Goal: Transaction & Acquisition: Purchase product/service

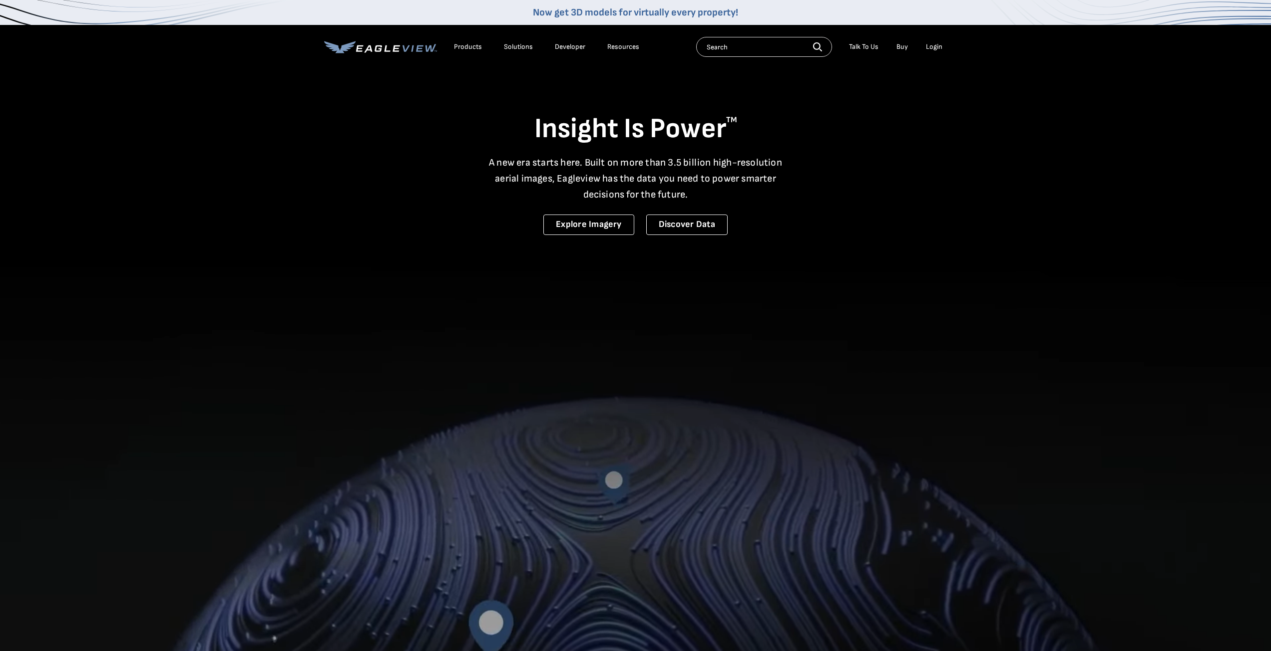
click at [933, 51] on div "Login" at bounding box center [934, 46] width 16 height 9
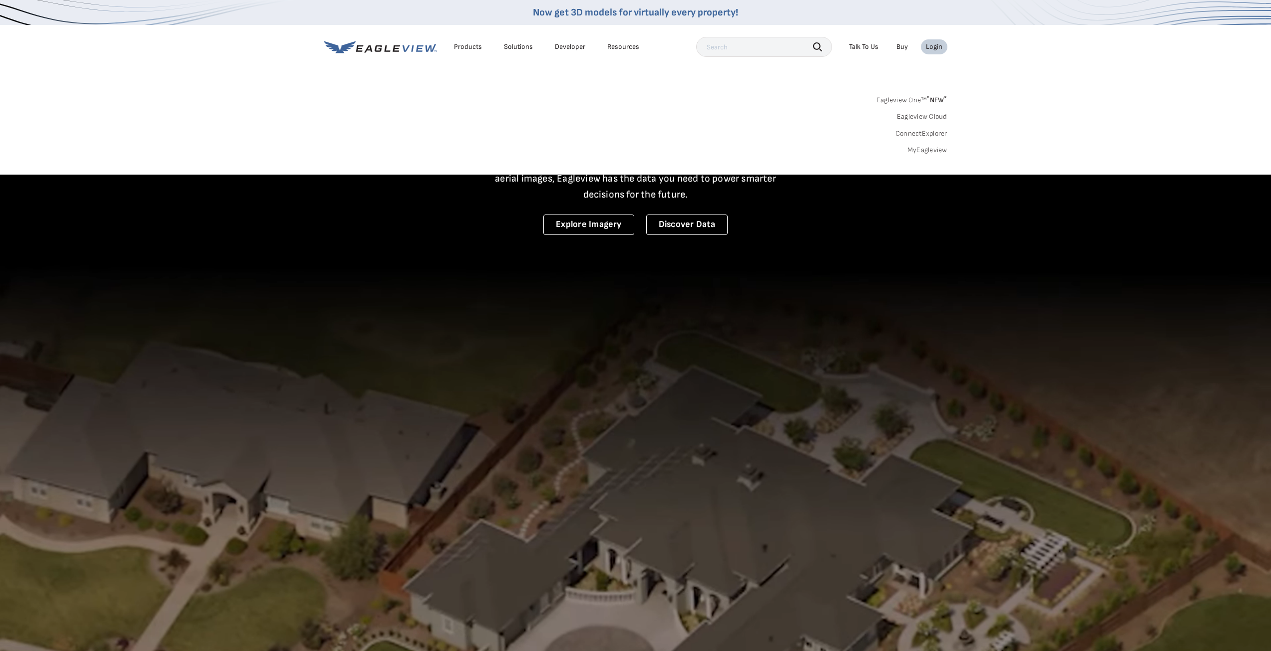
click at [932, 44] on div "Login" at bounding box center [934, 46] width 16 height 9
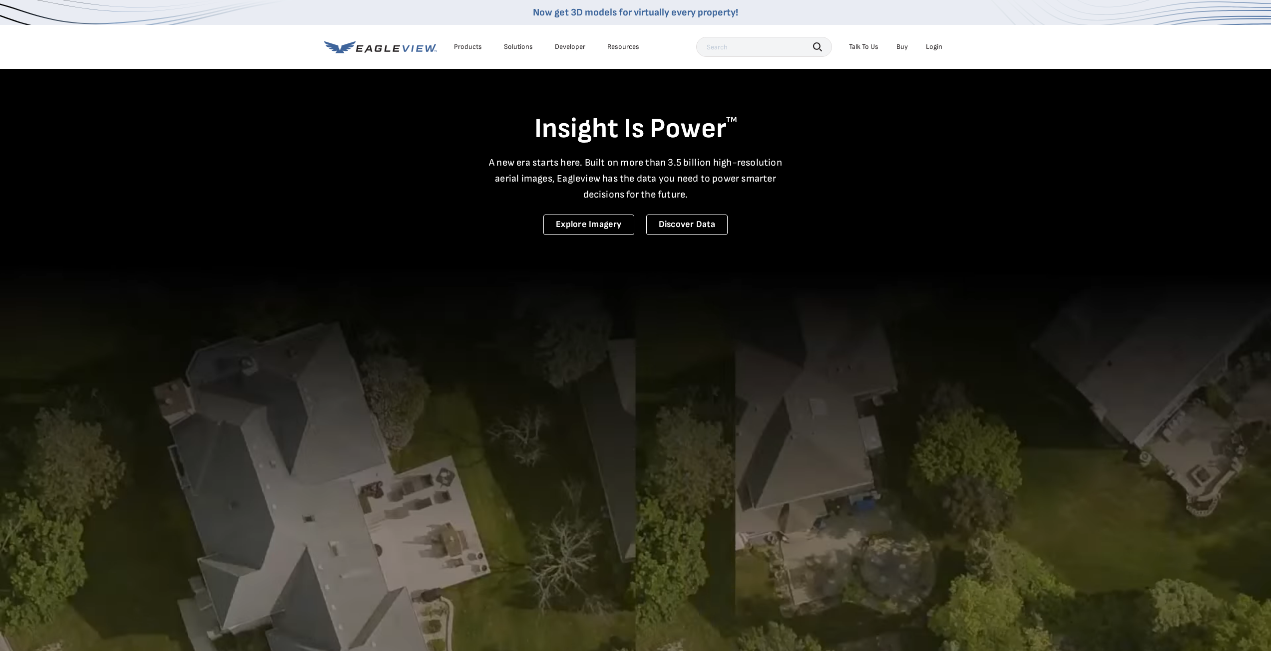
click at [901, 47] on link "Buy" at bounding box center [901, 46] width 11 height 9
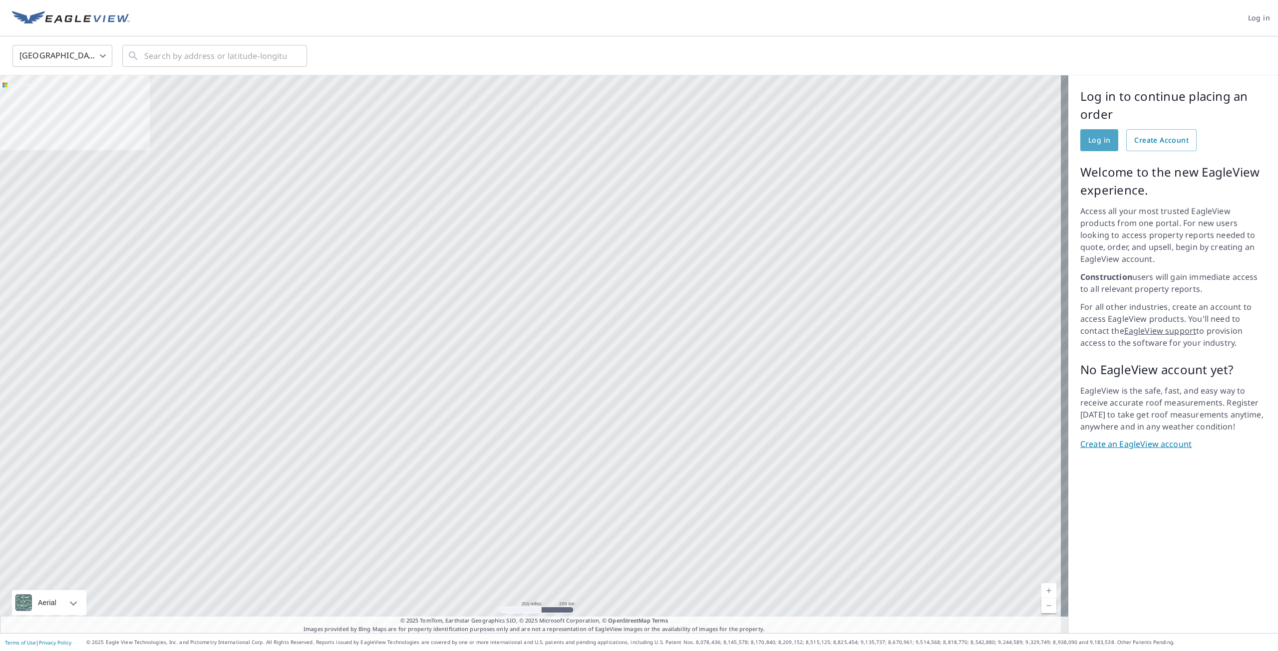
click at [1101, 137] on span "Log in" at bounding box center [1099, 140] width 22 height 12
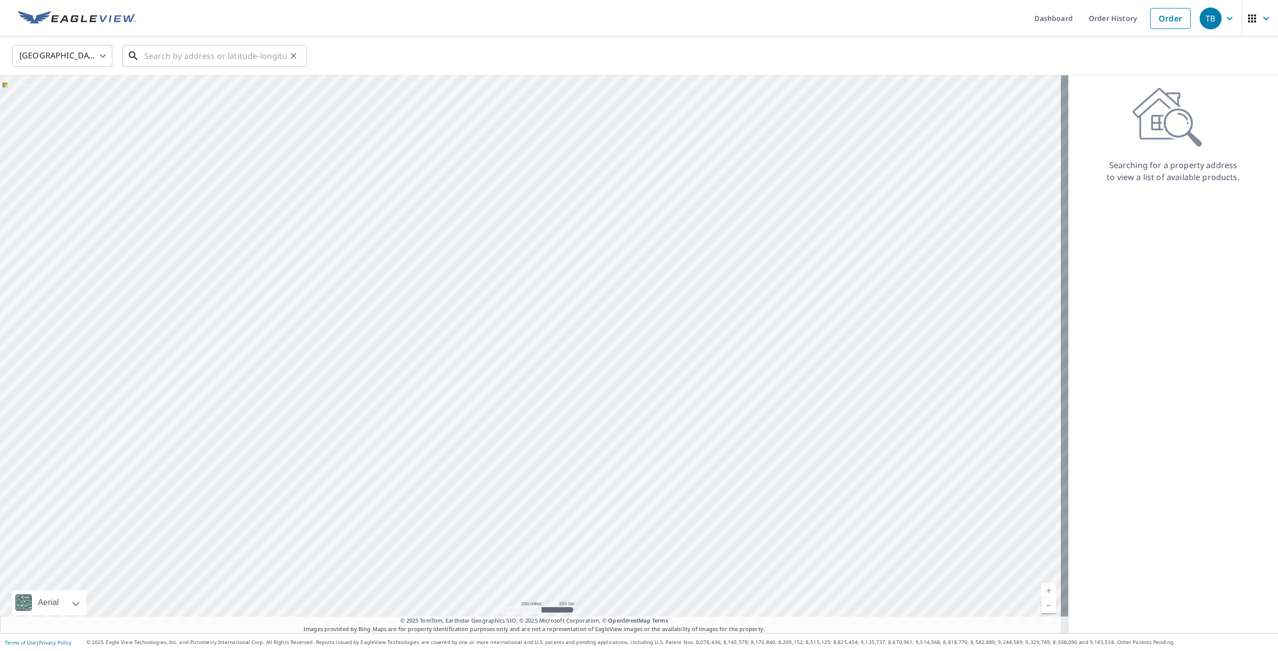
click at [212, 53] on input "text" at bounding box center [215, 56] width 142 height 28
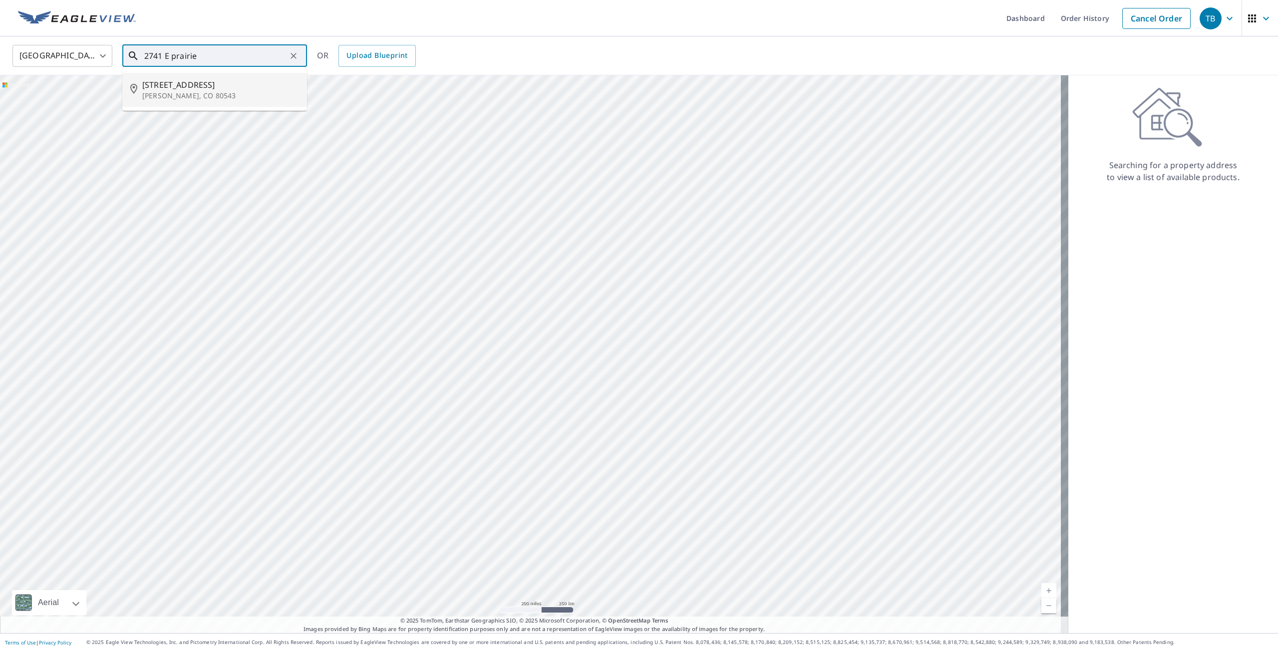
click at [254, 79] on span "[STREET_ADDRESS]" at bounding box center [220, 85] width 157 height 12
type input "[STREET_ADDRESS][PERSON_NAME]"
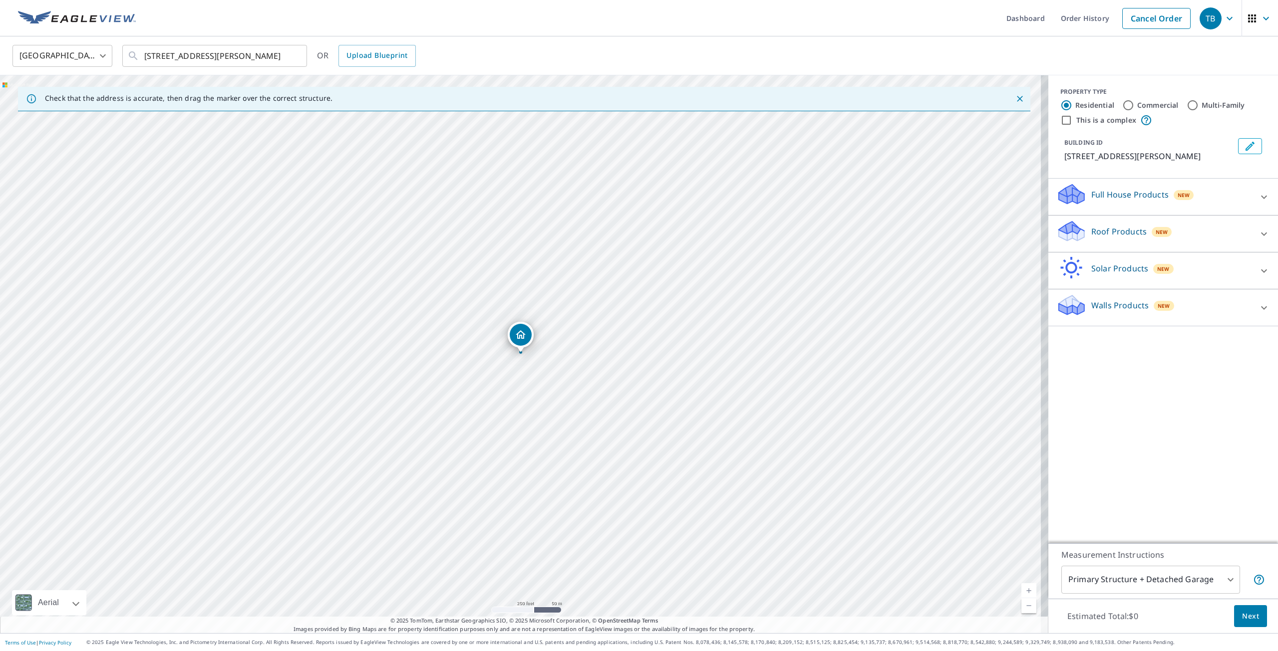
click at [1197, 235] on div "Roof Products New" at bounding box center [1154, 234] width 196 height 28
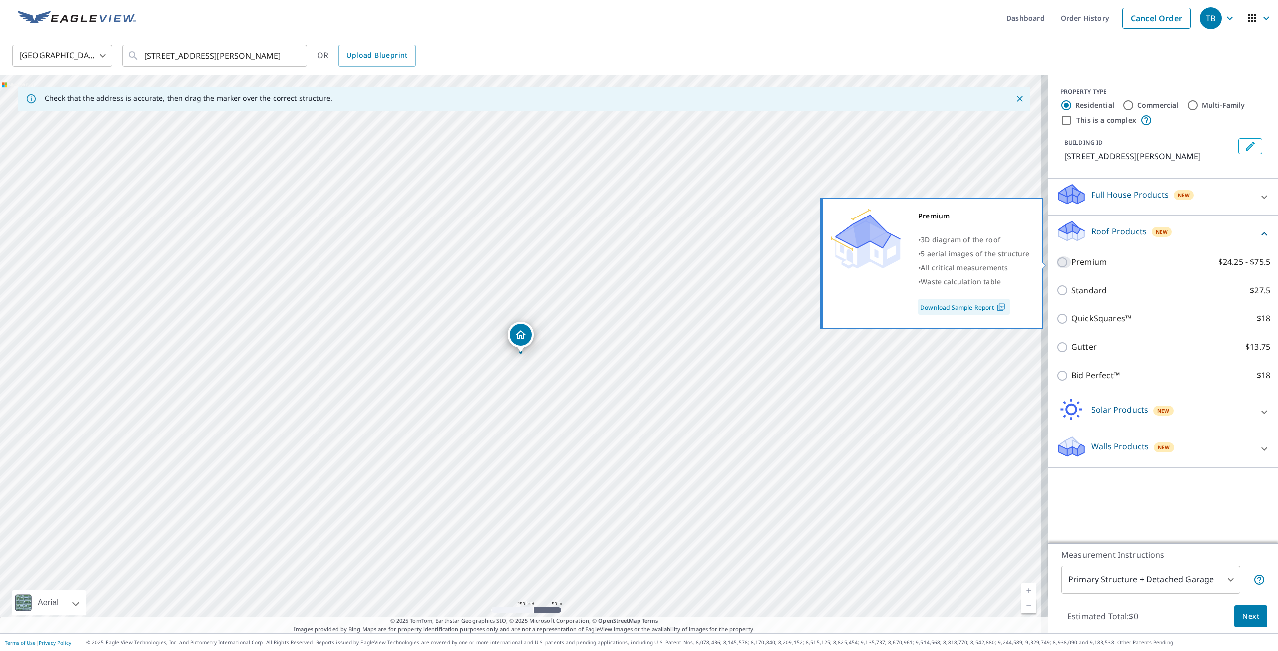
click at [1056, 263] on input "Premium $24.25 - $75.5" at bounding box center [1063, 263] width 15 height 12
checkbox input "true"
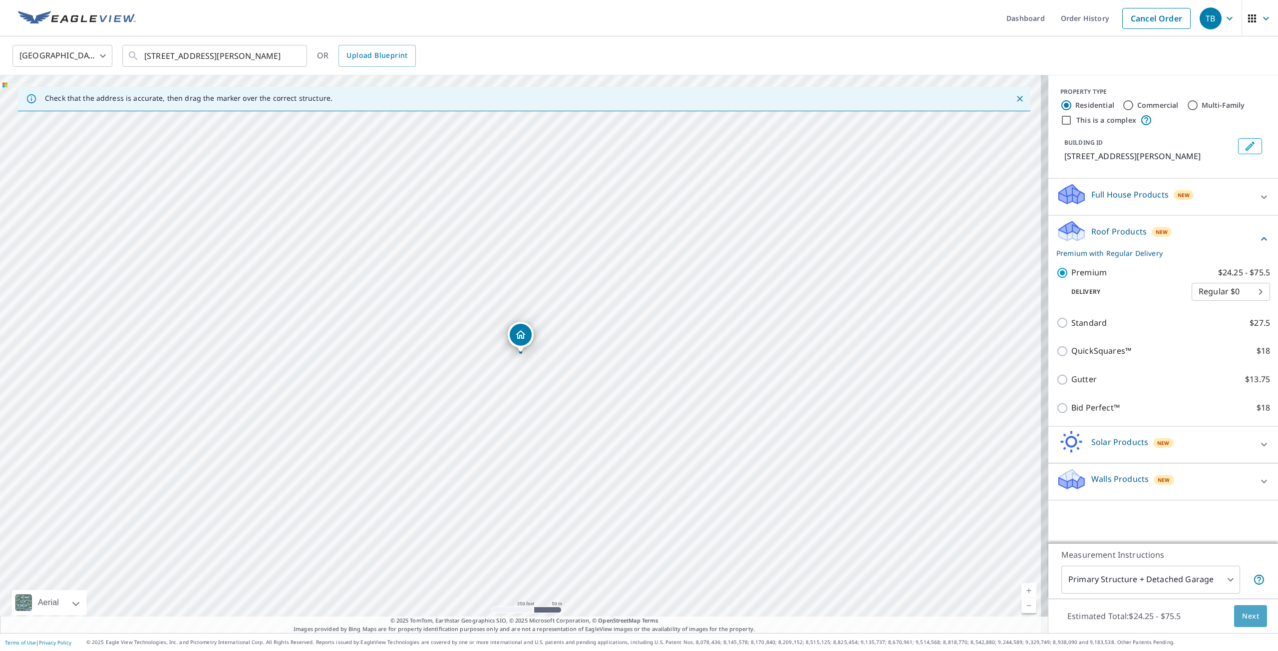
click at [1234, 612] on button "Next" at bounding box center [1250, 617] width 33 height 22
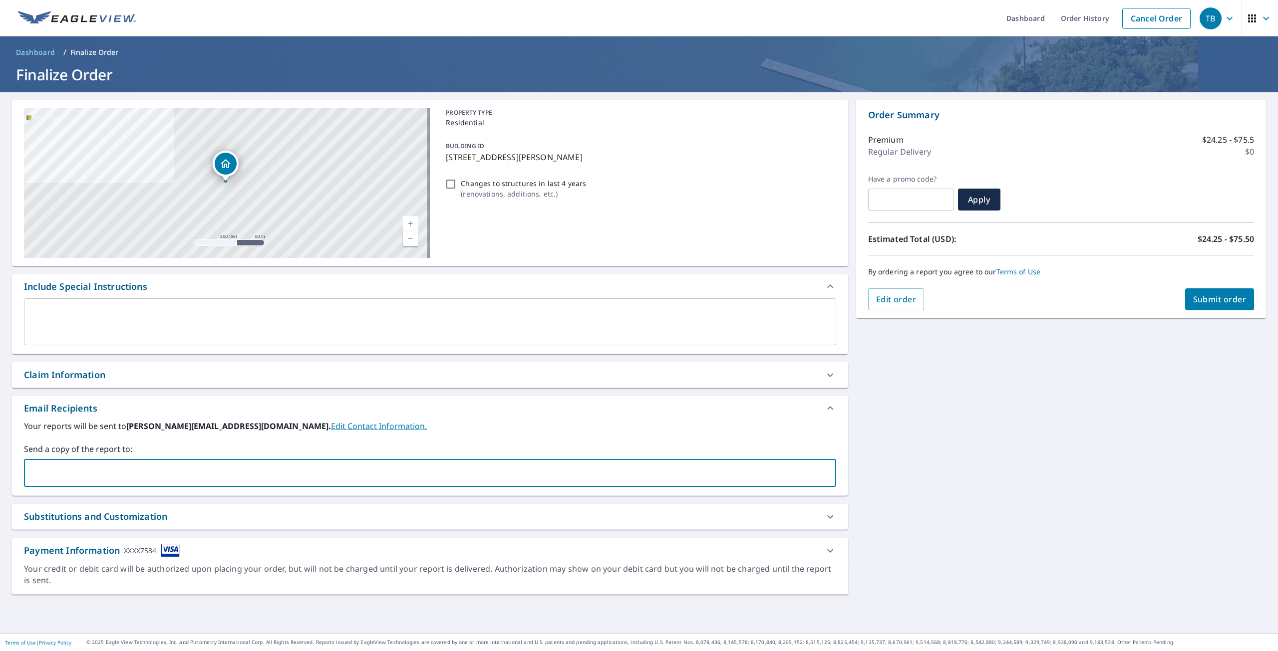
click at [250, 474] on input "text" at bounding box center [422, 473] width 788 height 19
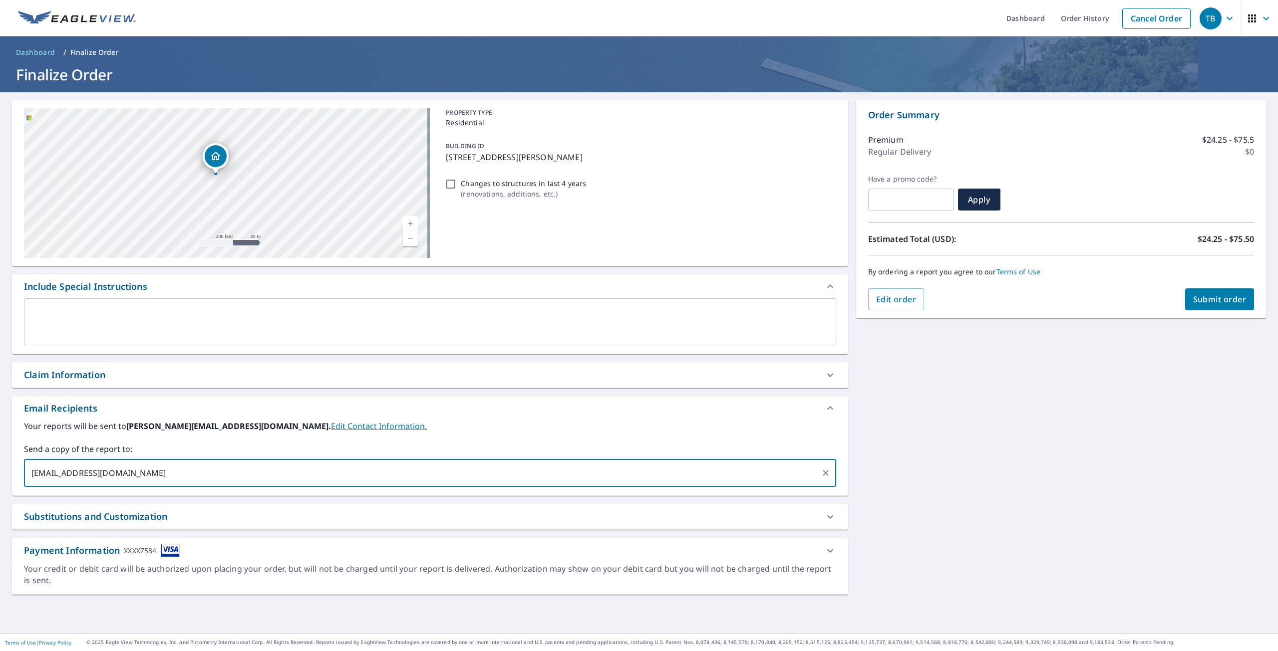
type input "[EMAIL_ADDRESS][DOMAIN_NAME]"
click at [1194, 296] on span "Submit order" at bounding box center [1219, 299] width 53 height 11
checkbox input "true"
